Goal: Submit feedback/report problem: Submit feedback/report problem

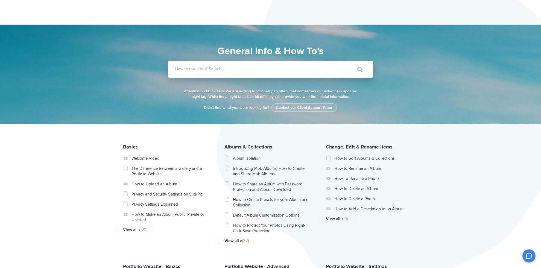
click at [205, 70] on label "Have a question? Search..." at bounding box center [277, 68] width 205 height 5
click at [205, 70] on input "Have a question? Search..." at bounding box center [259, 69] width 183 height 17
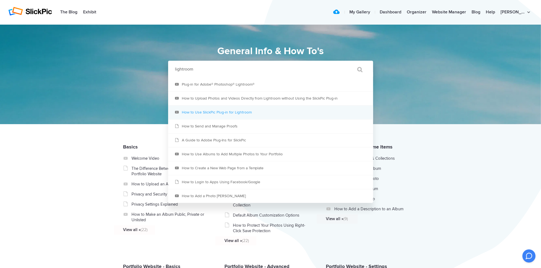
type input "lightroom"
click at [187, 109] on link "How to Use SlickPic Plug-in for Lightroom" at bounding box center [270, 113] width 205 height 14
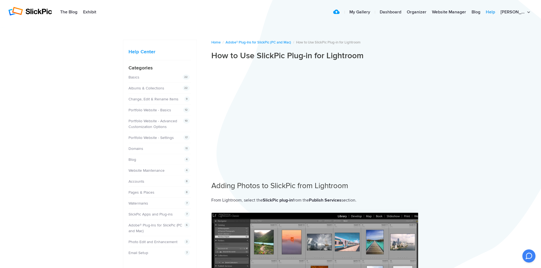
click at [498, 11] on link "Help" at bounding box center [490, 12] width 15 height 11
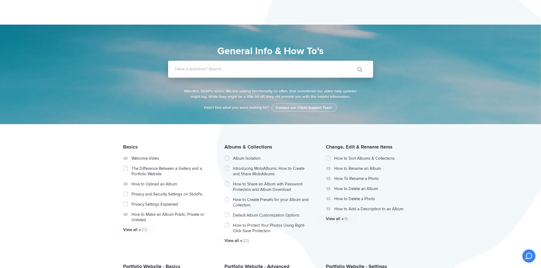
click at [187, 69] on label "Have a question? Search..." at bounding box center [277, 68] width 205 height 5
click at [187, 69] on input "Have a question? Search..." at bounding box center [259, 69] width 183 height 17
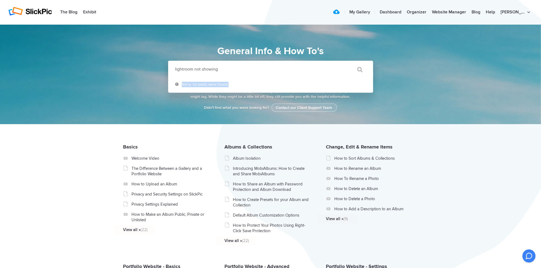
drag, startPoint x: 228, startPoint y: 84, endPoint x: 181, endPoint y: 84, distance: 47.6
click at [181, 84] on li "Sorry, no posts were found." at bounding box center [270, 85] width 205 height 15
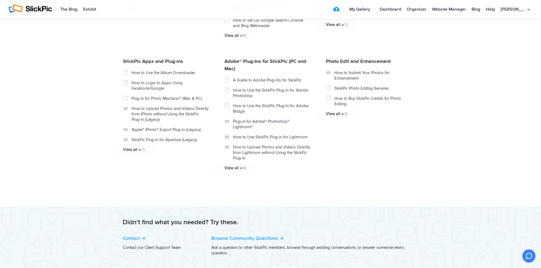
scroll to position [599, 0]
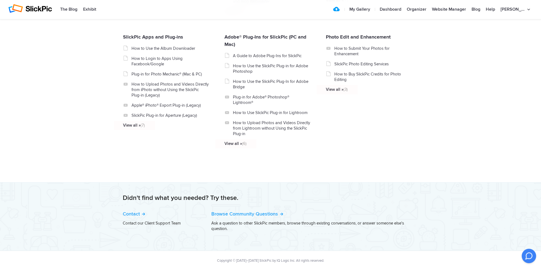
click at [527, 259] on icon at bounding box center [529, 255] width 9 height 9
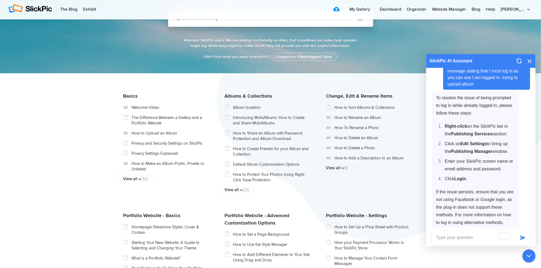
scroll to position [0, 0]
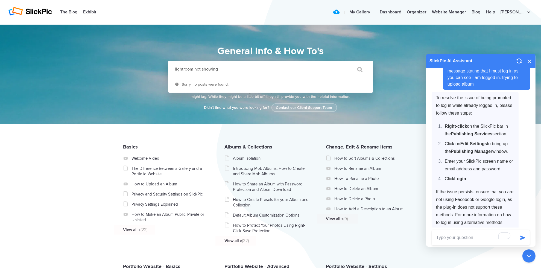
drag, startPoint x: 223, startPoint y: 69, endPoint x: 195, endPoint y: 69, distance: 28.4
click at [195, 69] on input "lightroom not showing" at bounding box center [259, 69] width 183 height 17
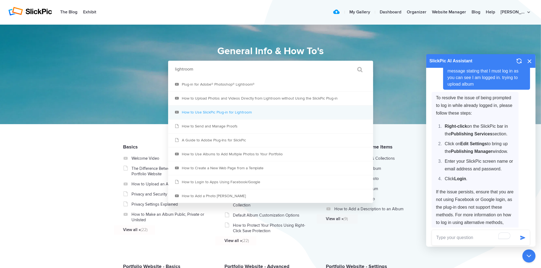
type input "lightroom"
click at [230, 111] on link "How to Use SlickPic Plug-in for Lightroom" at bounding box center [270, 113] width 205 height 14
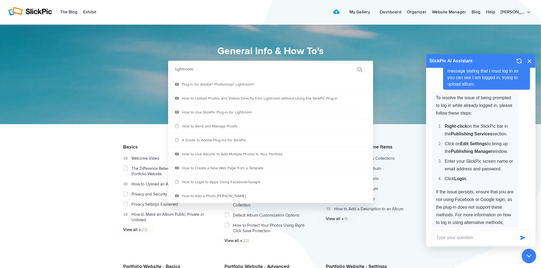
click at [530, 257] on icon at bounding box center [529, 255] width 9 height 9
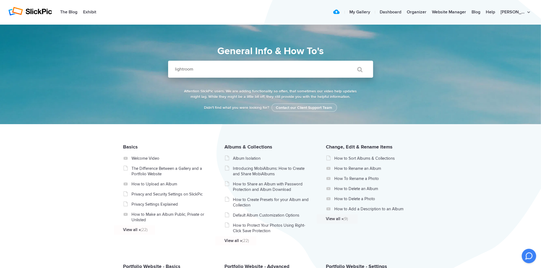
click at [528, 254] on icon at bounding box center [529, 256] width 7 height 7
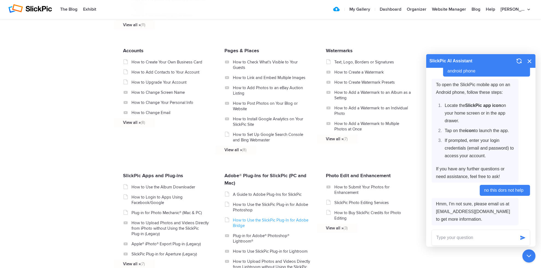
scroll to position [459, 0]
click at [397, 8] on link "Dashboard" at bounding box center [390, 9] width 27 height 11
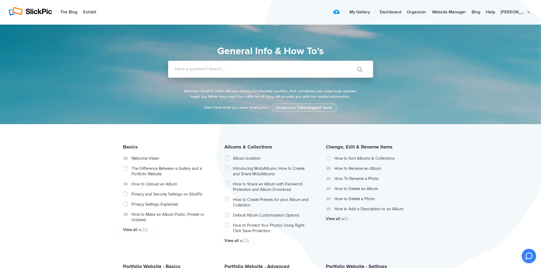
click at [528, 258] on icon at bounding box center [529, 256] width 7 height 7
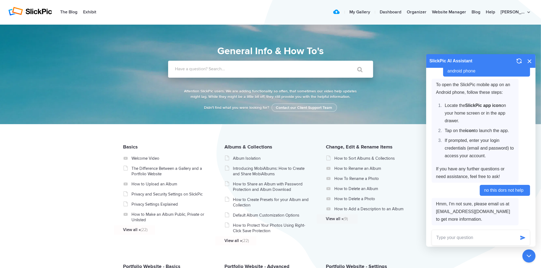
scroll to position [813, 0]
click at [449, 236] on textarea at bounding box center [474, 237] width 84 height 15
type textarea "lost connection with lightroom"
click at [521, 234] on button "button" at bounding box center [523, 237] width 14 height 15
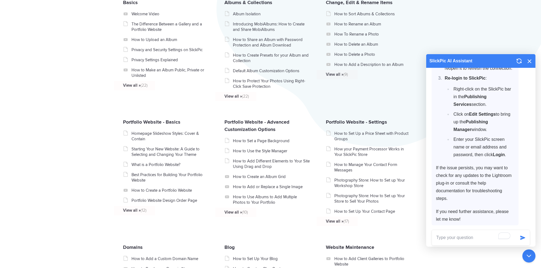
scroll to position [197, 0]
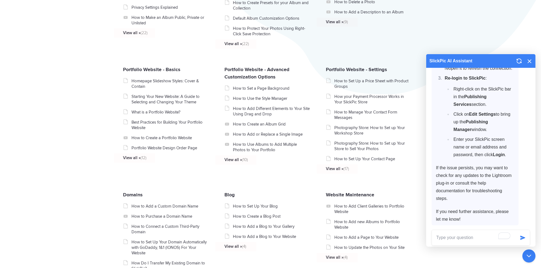
click at [441, 237] on textarea "To enrich screen reader interactions, please activate Accessibility in Grammarl…" at bounding box center [474, 237] width 84 height 15
type textarea "reconect lightroom"
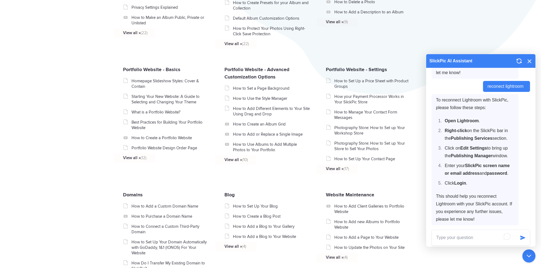
scroll to position [1207, 0]
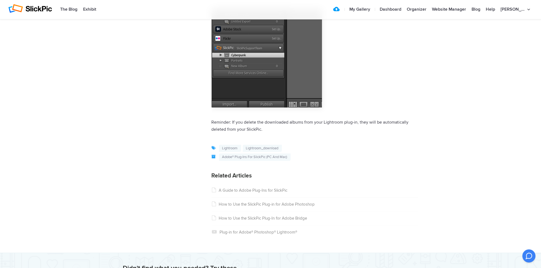
scroll to position [2034, 0]
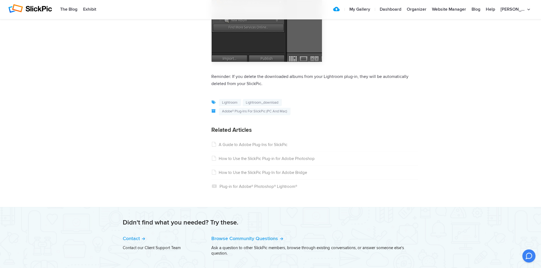
click at [237, 184] on link "Plug-in for Adobe® Photoshop® Lightroom®" at bounding box center [255, 186] width 86 height 5
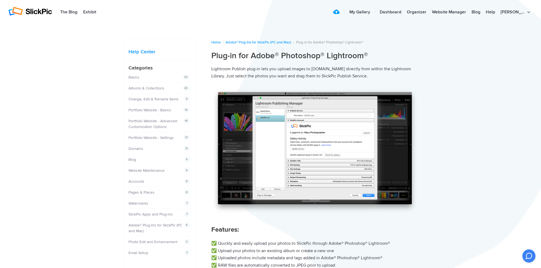
click at [270, 157] on img at bounding box center [315, 151] width 207 height 125
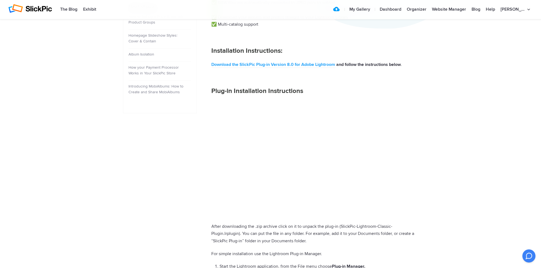
scroll to position [241, 0]
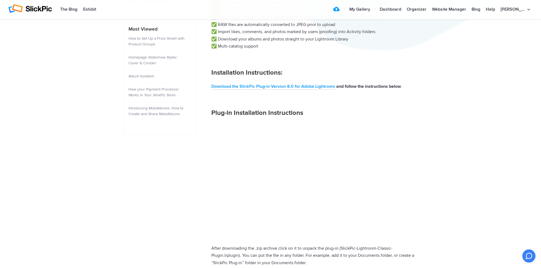
click at [246, 85] on link "Download the SlickPic Plug-in Version 8.0 for Adobe Lightroom" at bounding box center [274, 87] width 124 height 6
click at [498, 9] on link "Help" at bounding box center [490, 9] width 15 height 11
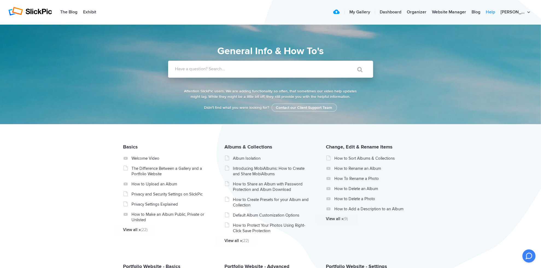
click at [498, 12] on link "Help" at bounding box center [490, 12] width 15 height 11
click at [498, 13] on link "Help" at bounding box center [490, 12] width 15 height 11
click at [498, 8] on link "Help" at bounding box center [490, 12] width 15 height 11
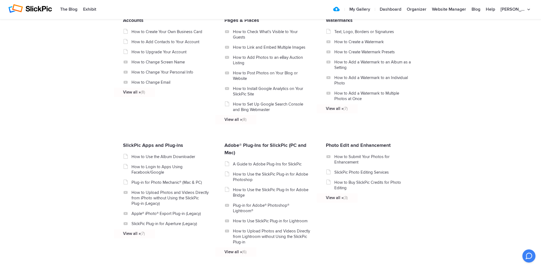
scroll to position [599, 0]
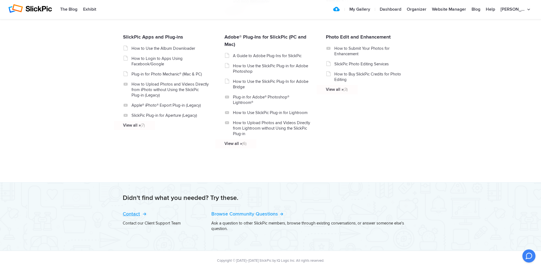
click at [136, 211] on link "Contact" at bounding box center [134, 214] width 22 height 6
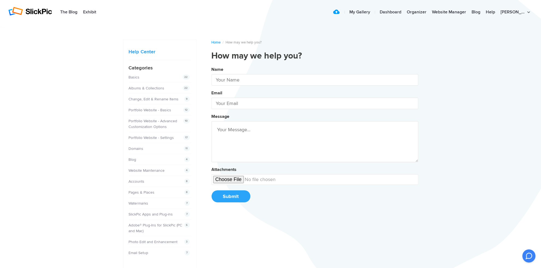
type input "[PERSON_NAME]"
type input "[EMAIL_ADDRESS][DOMAIN_NAME]"
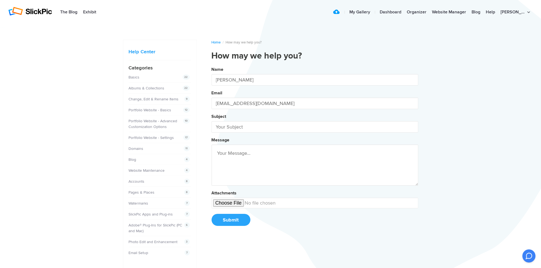
click at [228, 153] on textarea at bounding box center [315, 165] width 207 height 41
click at [146, 212] on link "SlickPic Apps and Plug-ins" at bounding box center [152, 214] width 44 height 5
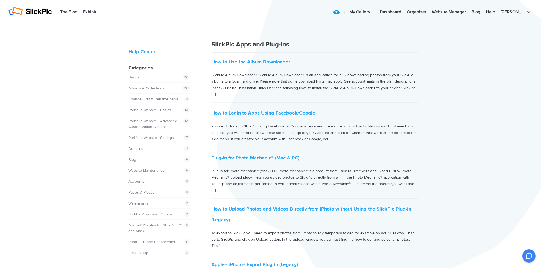
click at [259, 62] on link "How to Use the Album Downloader" at bounding box center [251, 62] width 79 height 6
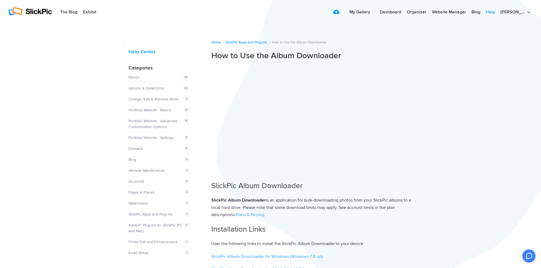
click at [498, 12] on link "Help" at bounding box center [490, 12] width 15 height 11
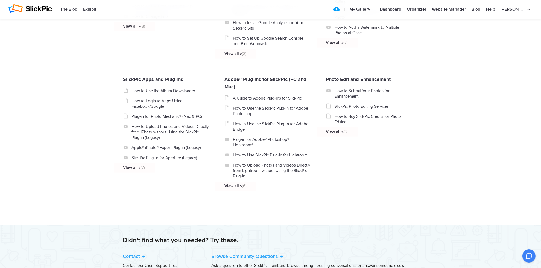
scroll to position [599, 0]
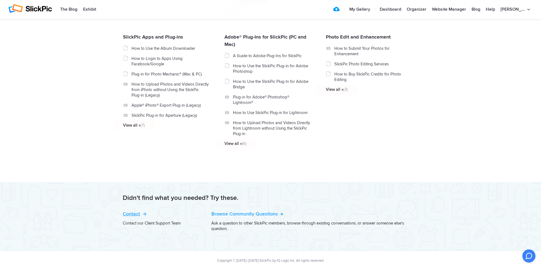
click at [139, 211] on link "Contact" at bounding box center [134, 214] width 22 height 6
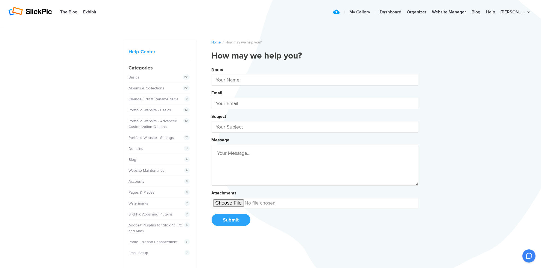
type input "[PERSON_NAME]"
type input "[EMAIL_ADDRESS][DOMAIN_NAME]"
click at [252, 80] on input "[PERSON_NAME]" at bounding box center [315, 79] width 207 height 11
click at [240, 126] on input "text" at bounding box center [315, 126] width 207 height 11
click at [212, 65] on button "Name [PERSON_NAME] Email [EMAIL_ADDRESS][DOMAIN_NAME] Subject re Message Attach…" at bounding box center [315, 148] width 207 height 167
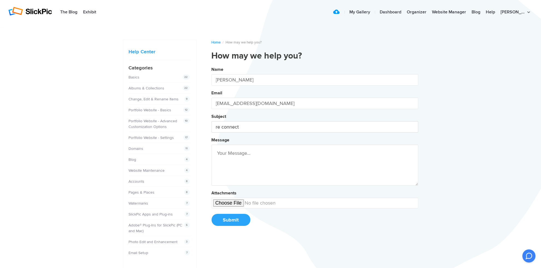
click at [212, 65] on button "Name [PERSON_NAME] Email [EMAIL_ADDRESS][DOMAIN_NAME] Subject re connect Messag…" at bounding box center [315, 148] width 207 height 167
click at [212, 65] on button "Name [PERSON_NAME] Email [EMAIL_ADDRESS][DOMAIN_NAME] Subject re connect w Mess…" at bounding box center [315, 148] width 207 height 167
type input "re connect w lightroom"
click at [253, 152] on textarea at bounding box center [315, 165] width 207 height 41
click at [212, 65] on button "Name [PERSON_NAME] Email [EMAIL_ADDRESS][DOMAIN_NAME] Subject re connect w ligh…" at bounding box center [315, 148] width 207 height 167
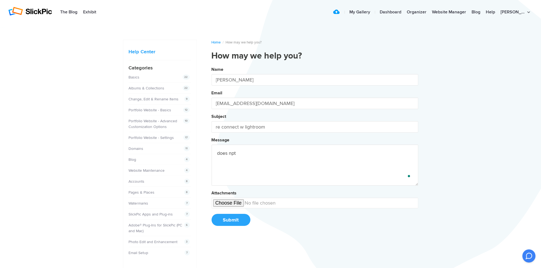
click at [212, 65] on button "Name [PERSON_NAME] Email [EMAIL_ADDRESS][DOMAIN_NAME] Subject re connect w ligh…" at bounding box center [315, 148] width 207 height 167
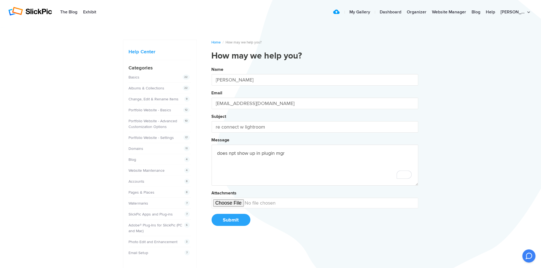
click at [212, 65] on button "Name [PERSON_NAME] Email [EMAIL_ADDRESS][DOMAIN_NAME] Subject re connect w ligh…" at bounding box center [315, 148] width 207 height 167
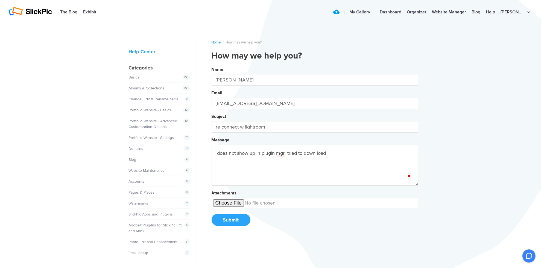
click at [212, 65] on button "Name [PERSON_NAME] Email [EMAIL_ADDRESS][DOMAIN_NAME] Subject re connect w ligh…" at bounding box center [315, 148] width 207 height 167
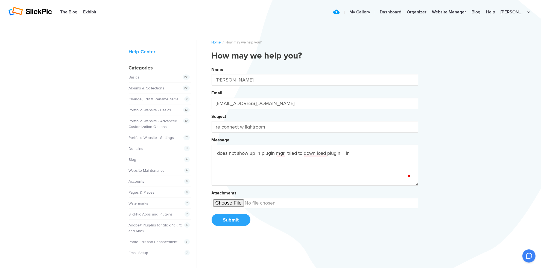
click at [212, 65] on button "Name [PERSON_NAME] Email [EMAIL_ADDRESS][DOMAIN_NAME] Subject re connect w ligh…" at bounding box center [315, 148] width 207 height 167
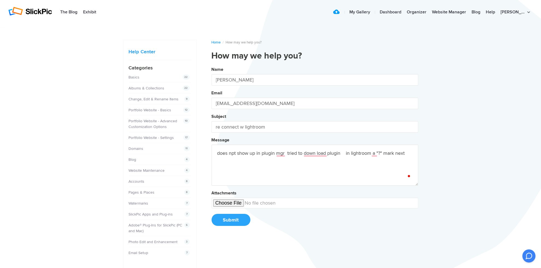
click at [212, 65] on button "Name [PERSON_NAME] Email [EMAIL_ADDRESS][DOMAIN_NAME] Subject re connect w ligh…" at bounding box center [315, 148] width 207 height 167
click at [243, 159] on textarea "does npt show up in plugin mgr tried to download plugin in lightroom a "?" mark…" at bounding box center [315, 165] width 207 height 41
click at [212, 65] on button "Name [PERSON_NAME] Email [EMAIL_ADDRESS][DOMAIN_NAME] Subject re connect w ligh…" at bounding box center [315, 148] width 207 height 167
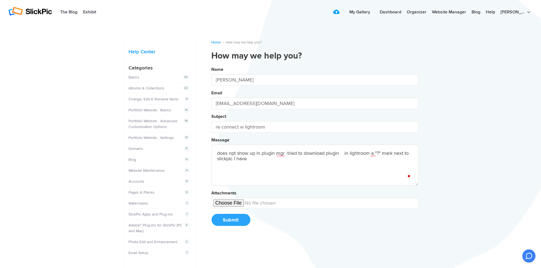
click at [212, 65] on button "Name [PERSON_NAME] Email [EMAIL_ADDRESS][DOMAIN_NAME] Subject re connect w ligh…" at bounding box center [315, 148] width 207 height 167
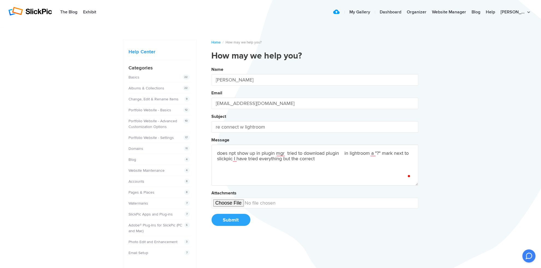
click at [212, 65] on button "Name [PERSON_NAME] Email [EMAIL_ADDRESS][DOMAIN_NAME] Subject re connect w ligh…" at bounding box center [315, 148] width 207 height 167
type textarea "does npt show up in plugin mgr tried to download plugin in lightroom a "?" mark…"
click at [329, 158] on textarea "does npt show up in plugin mgr tried to download plugin in lightroom a "?" mark…" at bounding box center [315, 165] width 207 height 41
click at [231, 202] on input "file" at bounding box center [315, 203] width 207 height 11
type input "C:\fakepath\lr login.JPG"
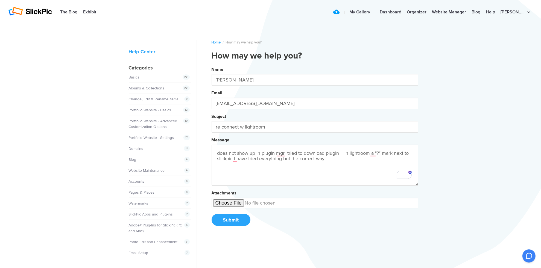
click at [232, 215] on button "Submit" at bounding box center [231, 220] width 39 height 12
